Goal: Complete application form

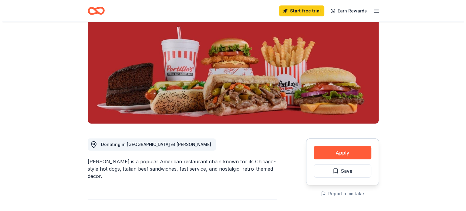
scroll to position [121, 0]
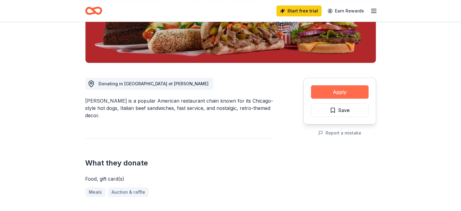
click at [333, 92] on button "Apply" at bounding box center [340, 91] width 58 height 13
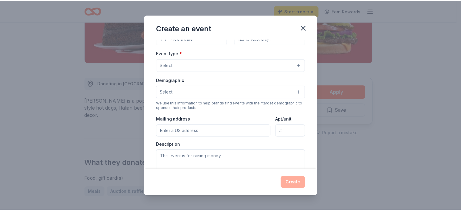
scroll to position [0, 0]
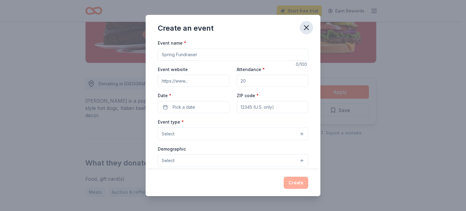
click at [308, 28] on icon "button" at bounding box center [306, 27] width 8 height 8
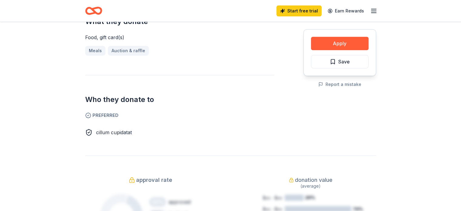
scroll to position [121, 0]
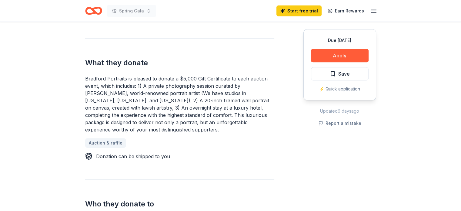
scroll to position [242, 0]
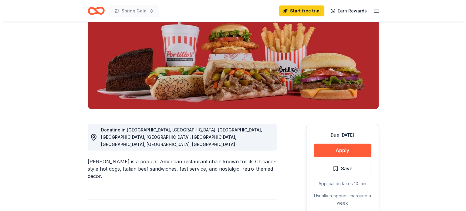
scroll to position [91, 0]
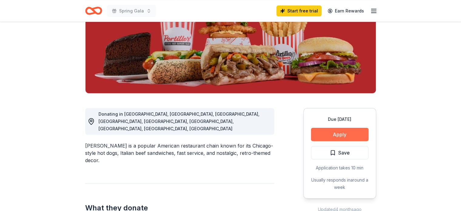
click at [340, 133] on button "Apply" at bounding box center [340, 134] width 58 height 13
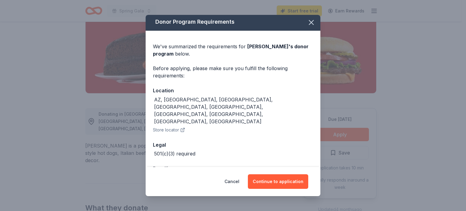
scroll to position [2, 0]
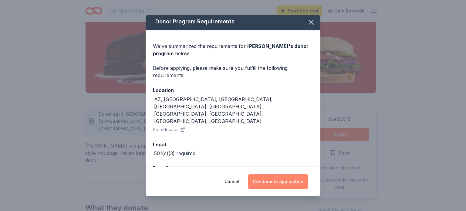
click at [278, 178] on button "Continue to application" at bounding box center [278, 181] width 60 height 15
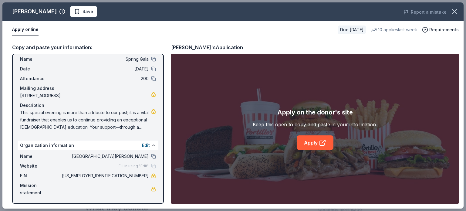
scroll to position [0, 0]
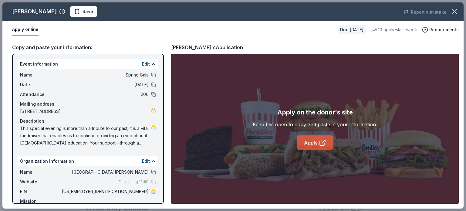
click at [324, 144] on icon at bounding box center [321, 143] width 5 height 5
